Goal: Navigation & Orientation: Find specific page/section

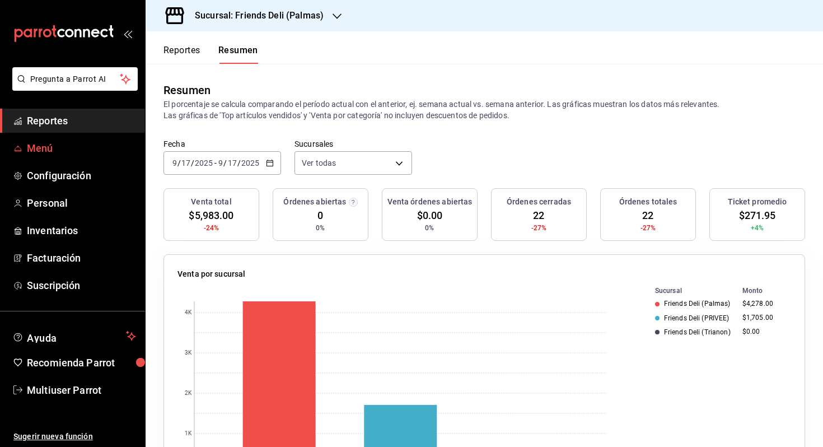
click at [81, 148] on span "Menú" at bounding box center [81, 148] width 109 height 15
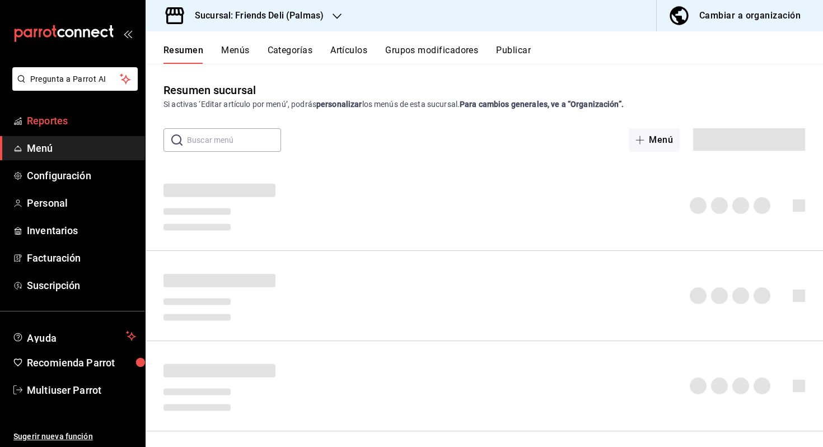
click at [45, 114] on span "Reportes" at bounding box center [81, 120] width 109 height 15
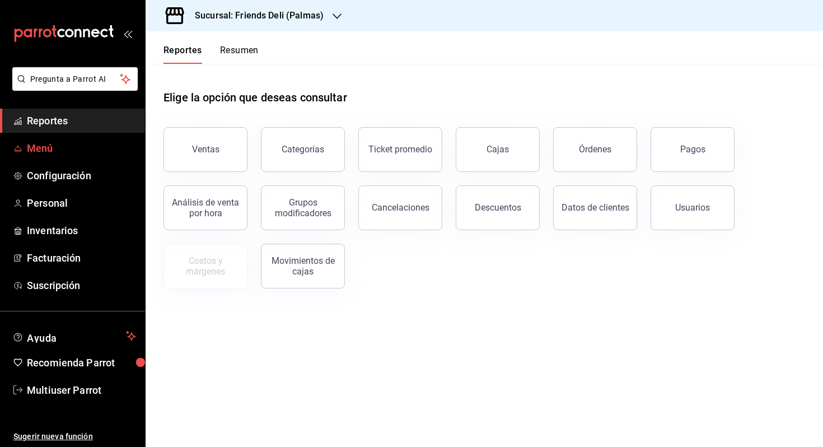
click at [104, 144] on span "Menú" at bounding box center [81, 148] width 109 height 15
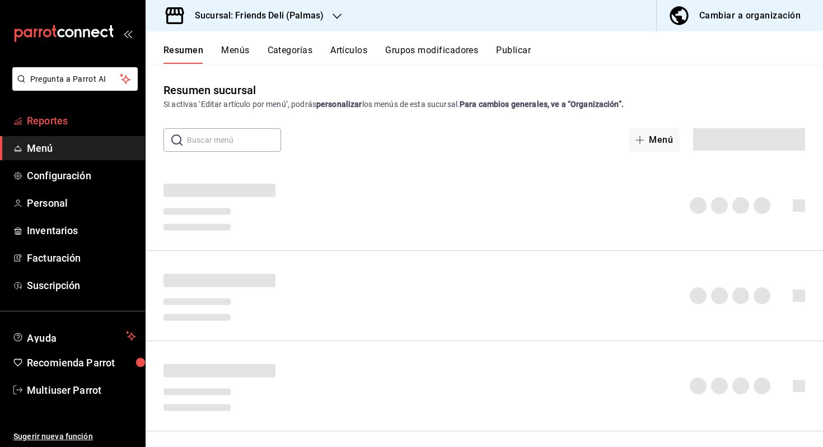
click at [102, 115] on span "Reportes" at bounding box center [81, 120] width 109 height 15
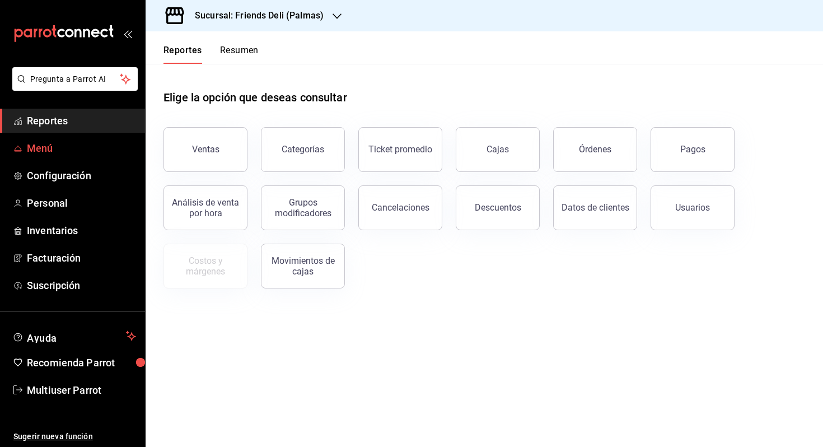
click at [59, 145] on span "Menú" at bounding box center [81, 148] width 109 height 15
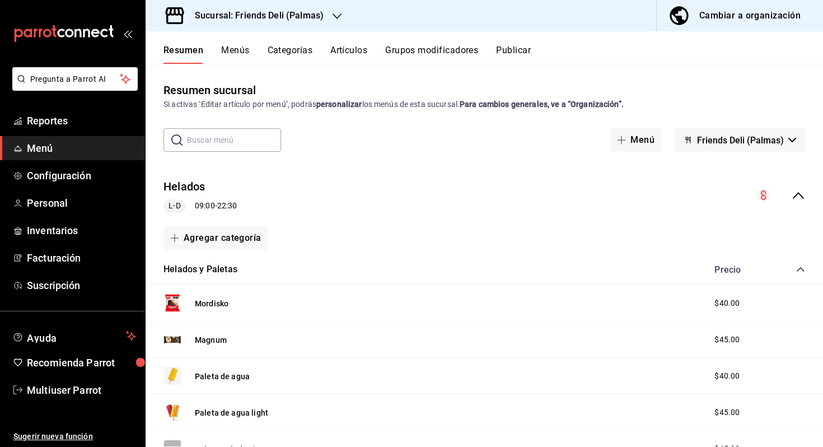
click at [235, 50] on button "Menús" at bounding box center [235, 54] width 28 height 19
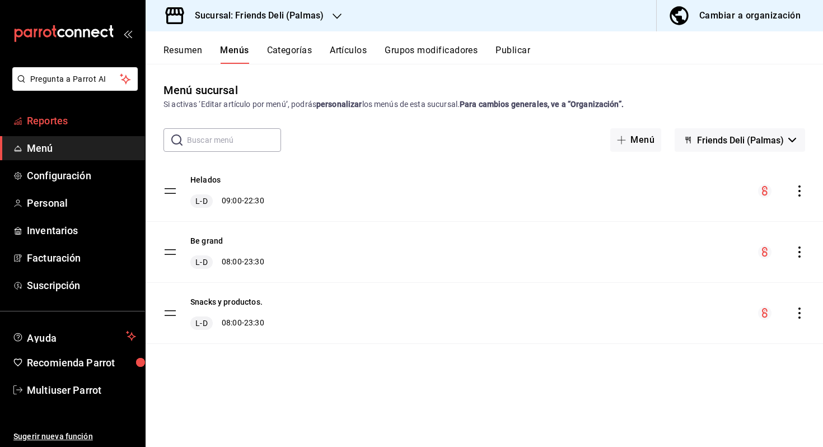
click at [68, 125] on span "Reportes" at bounding box center [81, 120] width 109 height 15
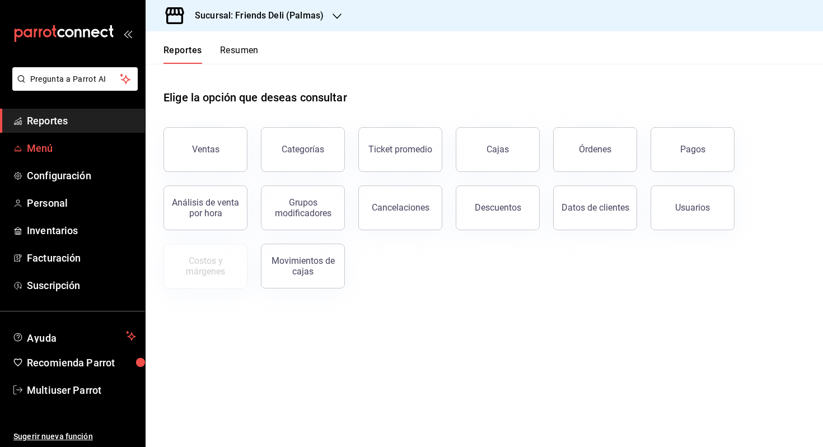
click at [54, 138] on link "Menú" at bounding box center [72, 148] width 145 height 24
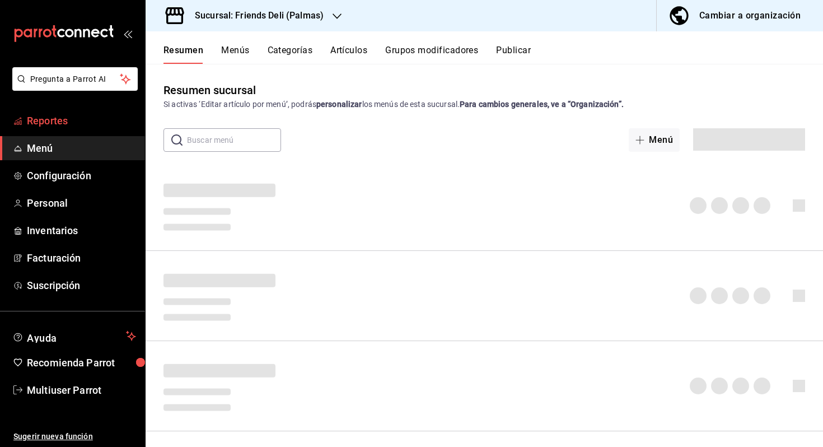
click at [64, 126] on span "Reportes" at bounding box center [81, 120] width 109 height 15
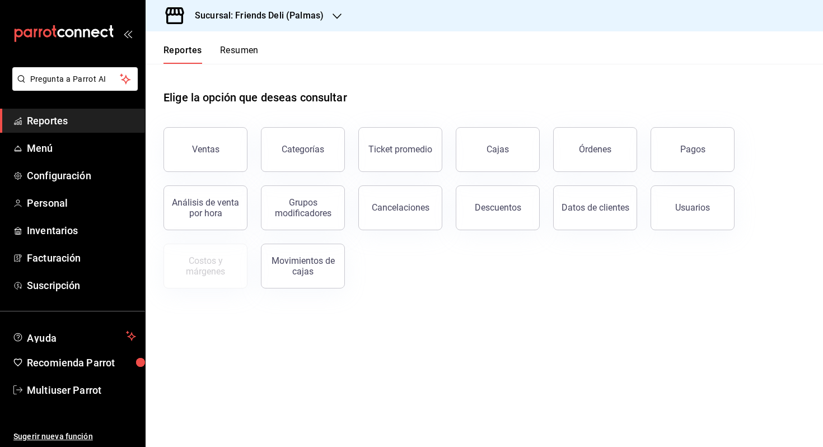
click at [246, 57] on button "Resumen" at bounding box center [239, 54] width 39 height 19
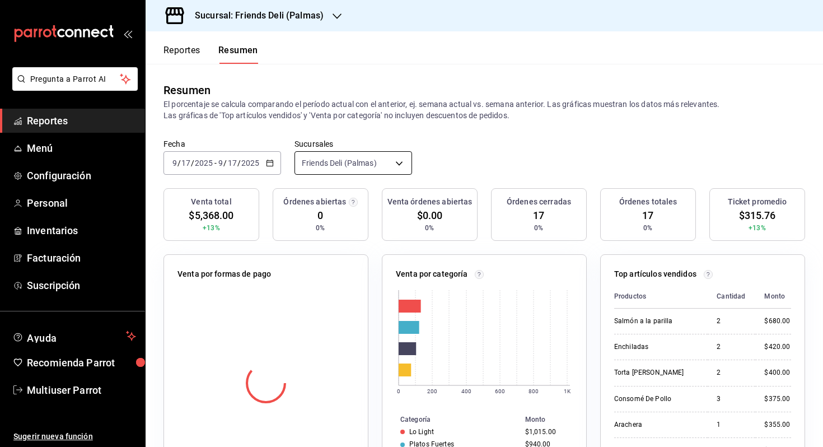
click at [361, 171] on body "Pregunta a Parrot AI Reportes Menú Configuración Personal Inventarios Facturaci…" at bounding box center [411, 223] width 823 height 447
